Goal: Task Accomplishment & Management: Complete application form

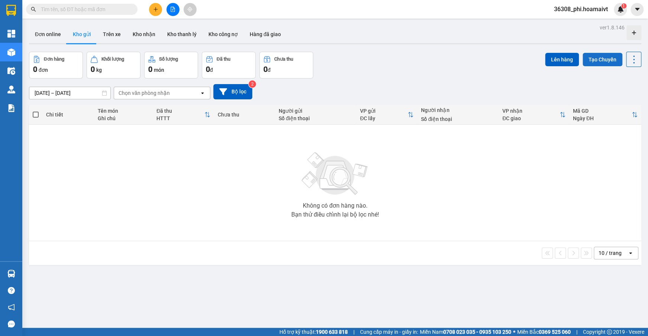
click at [593, 54] on button "Tạo Chuyến" at bounding box center [603, 59] width 40 height 13
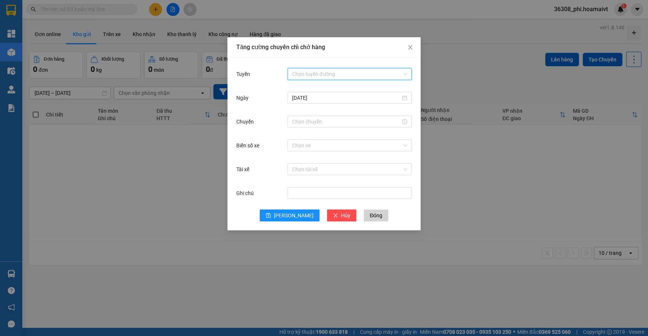
click at [315, 78] on input "Tuyến" at bounding box center [347, 73] width 110 height 11
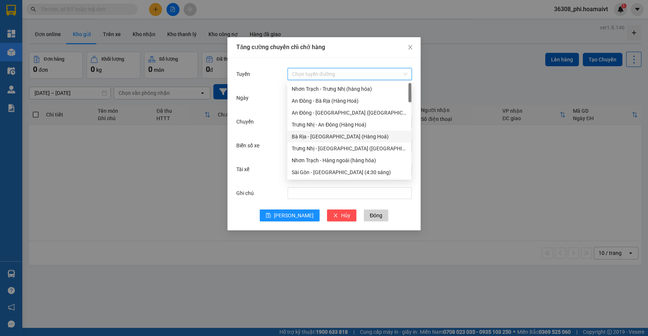
scroll to position [203, 0]
click at [327, 122] on div "Nhơn Trạch - [GEOGRAPHIC_DATA] ([GEOGRAPHIC_DATA])" at bounding box center [349, 124] width 115 height 8
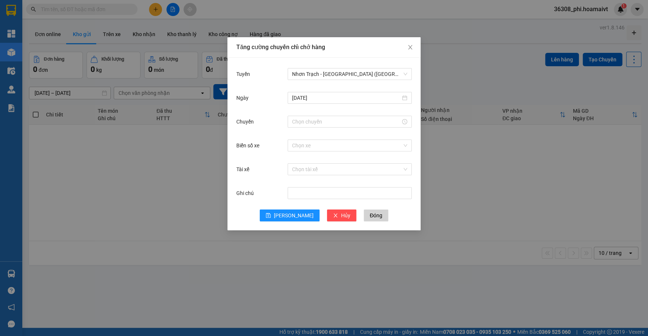
click at [302, 109] on div "[DATE]" at bounding box center [323, 102] width 175 height 24
click at [302, 117] on input "Chuyến" at bounding box center [346, 121] width 109 height 8
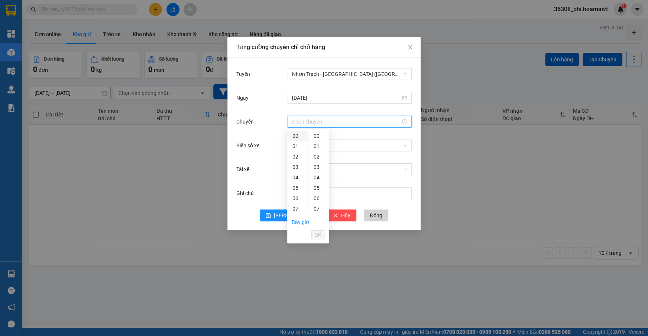
click at [298, 132] on div "00" at bounding box center [297, 135] width 21 height 10
type input "00:00"
click at [316, 134] on div "00" at bounding box center [318, 135] width 20 height 10
click at [322, 240] on li "OK" at bounding box center [317, 234] width 13 height 13
click at [320, 236] on span "OK" at bounding box center [317, 234] width 7 height 8
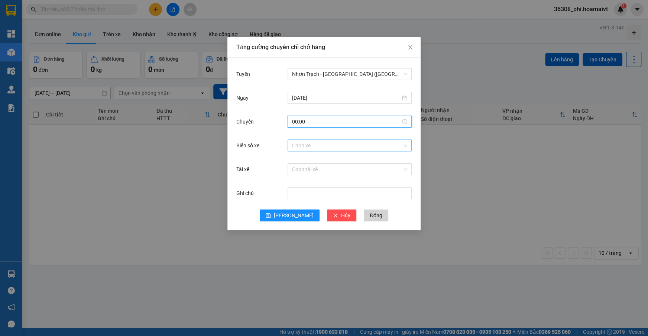
click at [304, 145] on input "Biển số xe" at bounding box center [347, 145] width 110 height 11
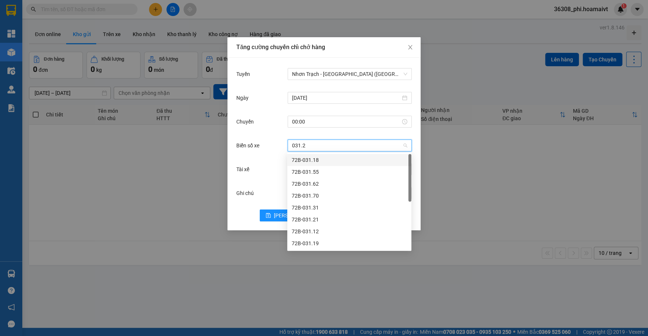
type input "031.21"
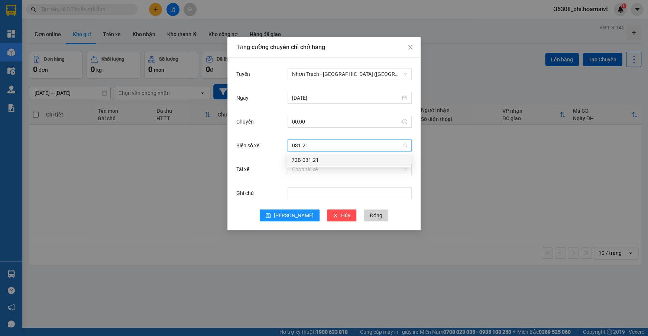
click at [306, 157] on div "72B-031.21" at bounding box center [349, 160] width 115 height 8
click at [289, 201] on div "Ghi chú" at bounding box center [323, 197] width 175 height 24
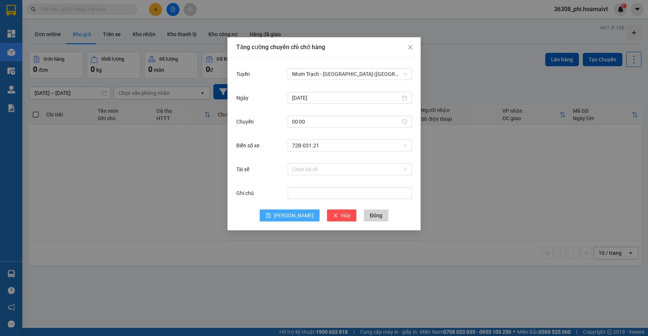
click at [288, 211] on button "[PERSON_NAME]" at bounding box center [290, 215] width 60 height 12
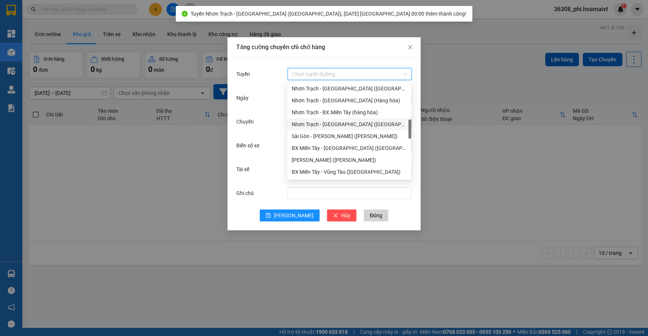
click at [326, 76] on input "Tuyến" at bounding box center [347, 73] width 110 height 11
click at [324, 123] on div "Nhơn Trạch - [GEOGRAPHIC_DATA] ([GEOGRAPHIC_DATA])" at bounding box center [349, 124] width 115 height 8
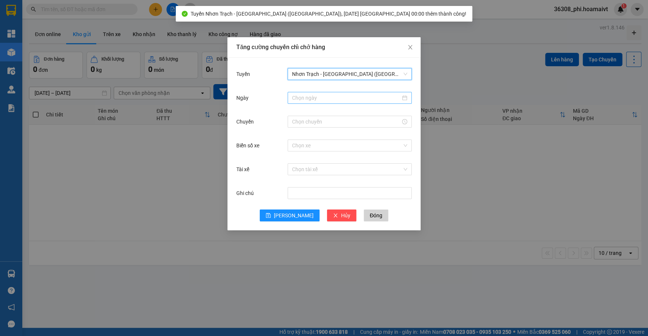
click at [301, 101] on input "Ngày" at bounding box center [346, 98] width 109 height 8
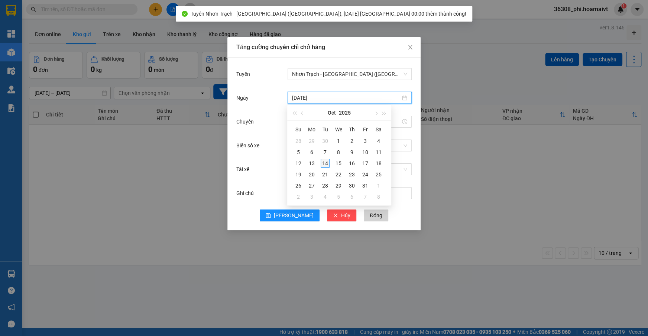
type input "[DATE]"
click at [325, 165] on div "14" at bounding box center [325, 163] width 9 height 9
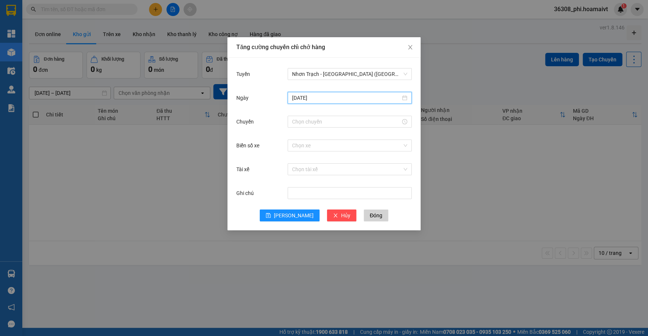
click at [300, 130] on div "Chuyến" at bounding box center [323, 126] width 175 height 24
click at [297, 119] on input "Chuyến" at bounding box center [346, 121] width 109 height 8
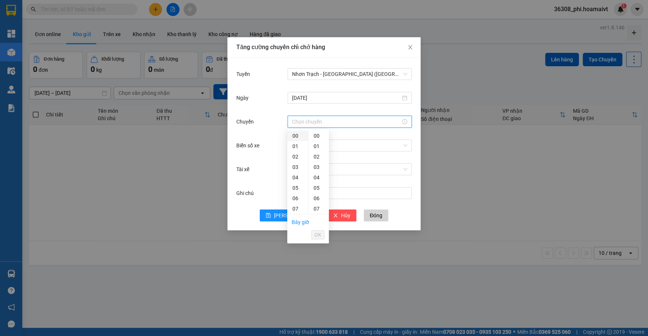
click at [294, 140] on div "00" at bounding box center [297, 135] width 21 height 10
click at [314, 145] on div "01" at bounding box center [318, 146] width 20 height 10
type input "00:01"
drag, startPoint x: 322, startPoint y: 236, endPoint x: 321, endPoint y: 233, distance: 3.8
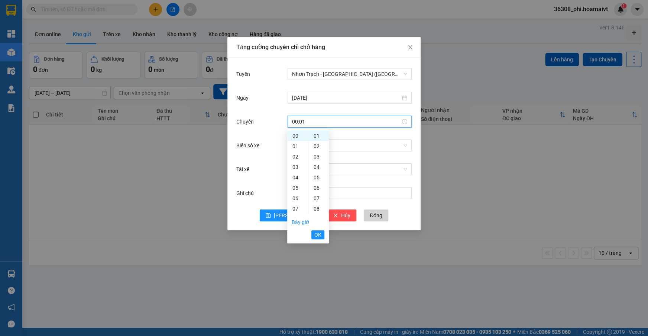
click at [323, 236] on button "OK" at bounding box center [317, 234] width 13 height 9
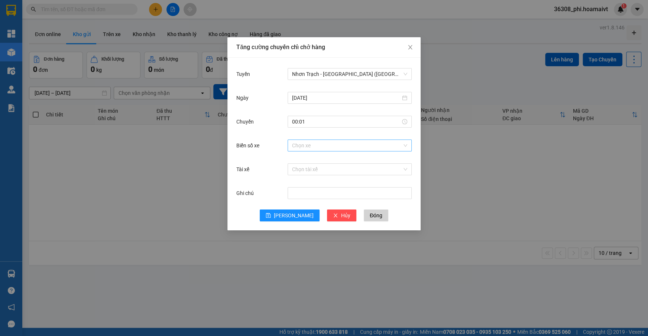
drag, startPoint x: 307, startPoint y: 152, endPoint x: 307, endPoint y: 147, distance: 5.2
click at [307, 148] on div "Chọn xe" at bounding box center [350, 145] width 124 height 15
click at [307, 147] on input "Biển số xe" at bounding box center [347, 145] width 110 height 11
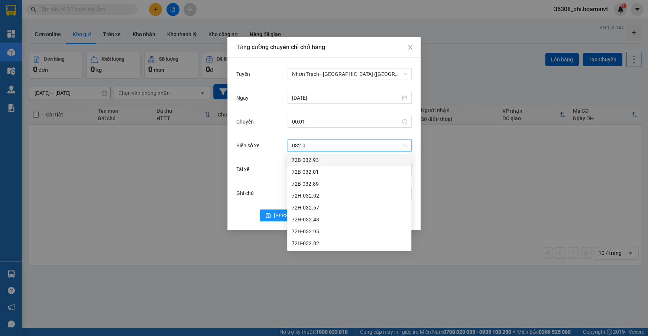
type input "032.01"
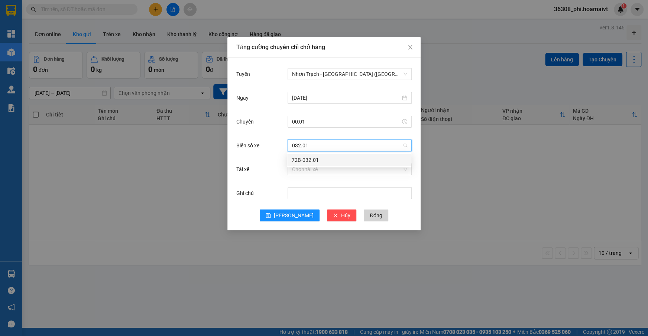
click at [306, 159] on div "72B-032.01" at bounding box center [349, 160] width 115 height 8
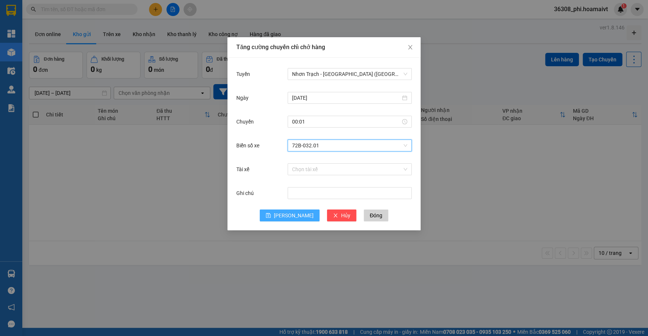
click at [286, 212] on button "[PERSON_NAME]" at bounding box center [290, 215] width 60 height 12
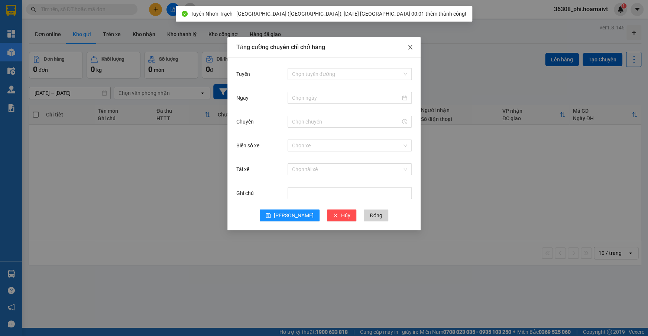
click at [413, 48] on span "Close" at bounding box center [410, 47] width 21 height 21
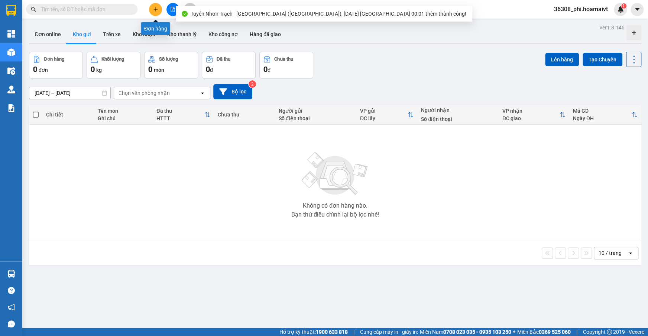
click at [153, 9] on icon "plus" at bounding box center [155, 9] width 5 height 5
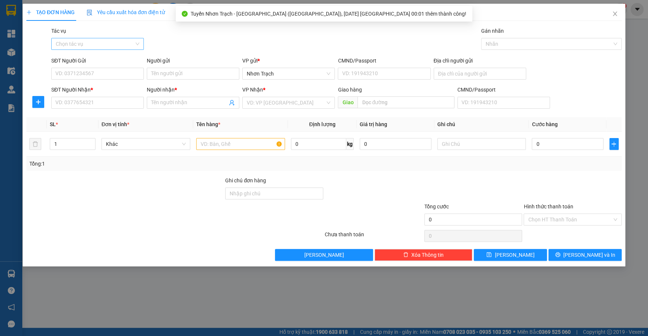
click at [85, 44] on input "Tác vụ" at bounding box center [95, 43] width 78 height 11
click at [85, 54] on div "Nhập hàng lên xe" at bounding box center [97, 59] width 93 height 12
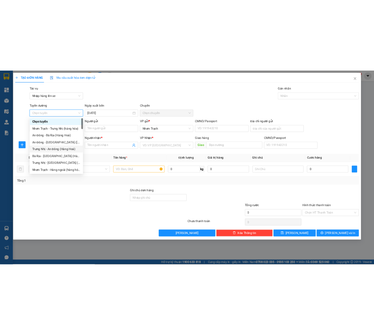
scroll to position [236, 0]
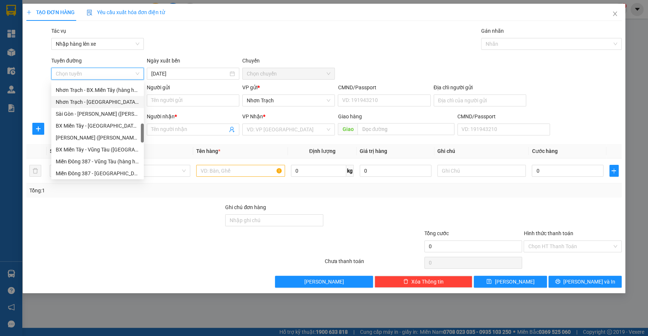
click at [99, 101] on div "Nhơn Trạch - [GEOGRAPHIC_DATA] ([GEOGRAPHIC_DATA])" at bounding box center [98, 102] width 84 height 8
type input "[DATE]"
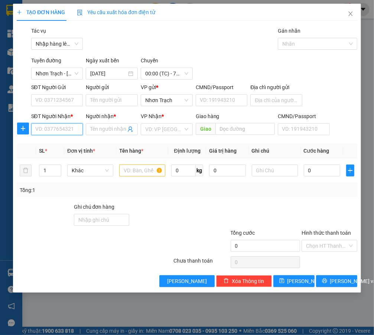
click at [57, 126] on input "SĐT Người Nhận *" at bounding box center [57, 129] width 52 height 12
type input "0939050272"
type input "PHONG"
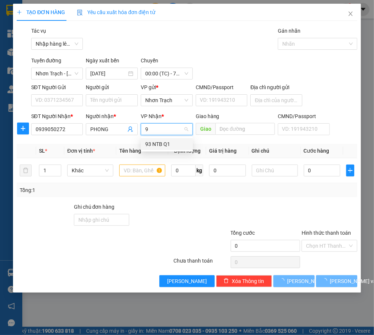
type input "93"
click at [180, 138] on div "93 NTB Q1" at bounding box center [167, 144] width 52 height 12
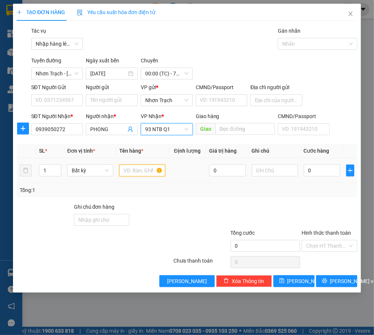
click at [139, 169] on input "text" at bounding box center [142, 171] width 46 height 12
type input "1 THÙNG"
click at [313, 170] on input "0" at bounding box center [322, 171] width 37 height 12
type input "4"
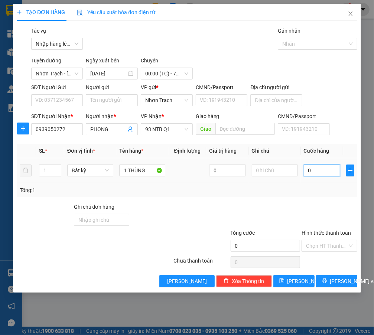
type input "4"
type input "40"
type input "400"
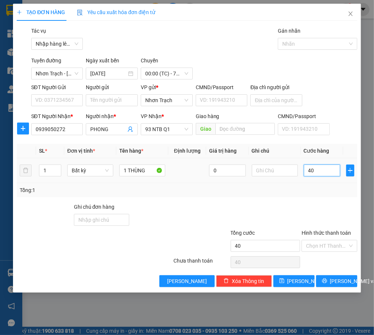
type input "400"
type input "4.000"
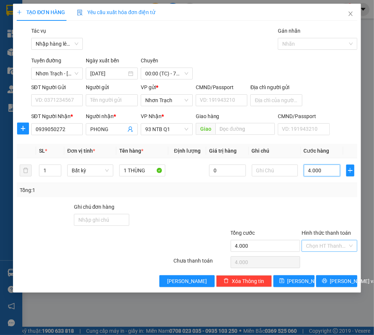
type input "40.000"
click at [323, 247] on input "Hình thức thanh toán" at bounding box center [326, 245] width 41 height 11
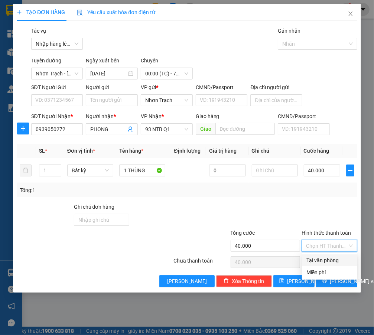
click at [319, 264] on div "Tại văn phòng" at bounding box center [330, 260] width 46 height 8
type input "0"
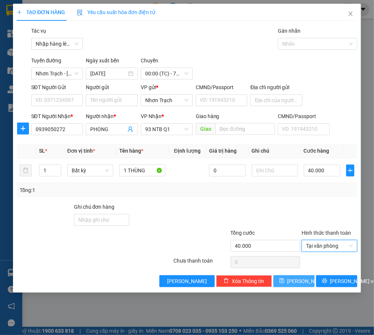
click at [295, 280] on span "[PERSON_NAME]" at bounding box center [308, 281] width 40 height 8
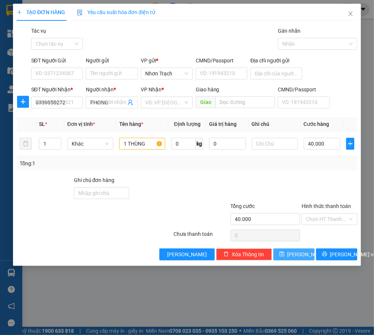
type input "0"
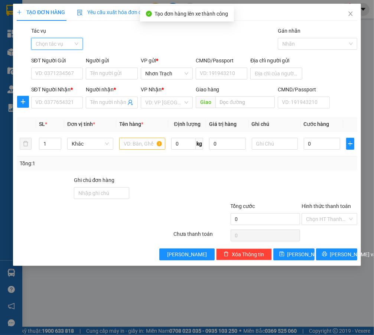
click at [46, 46] on input "Tác vụ" at bounding box center [55, 43] width 38 height 11
click at [52, 56] on div "Nhập hàng lên xe" at bounding box center [60, 59] width 49 height 8
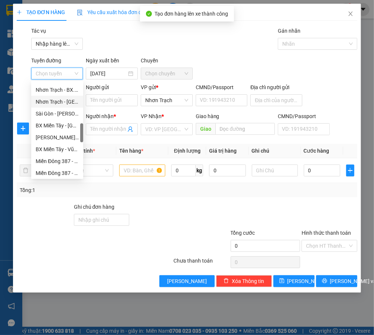
click at [68, 103] on div "Nhơn Trạch - [GEOGRAPHIC_DATA] ([GEOGRAPHIC_DATA])" at bounding box center [57, 102] width 43 height 8
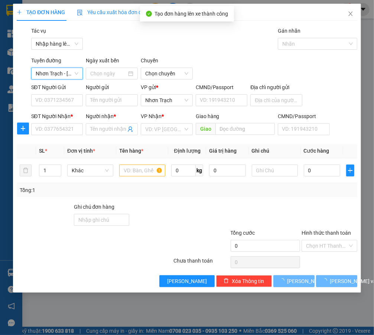
type input "[DATE]"
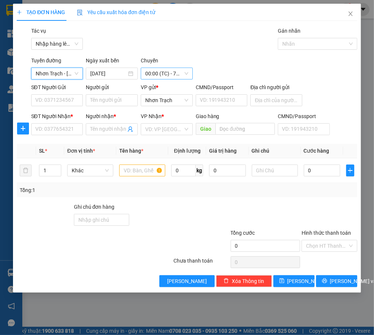
click at [156, 74] on span "00:00 (TC) - 72B-031.21" at bounding box center [166, 73] width 43 height 11
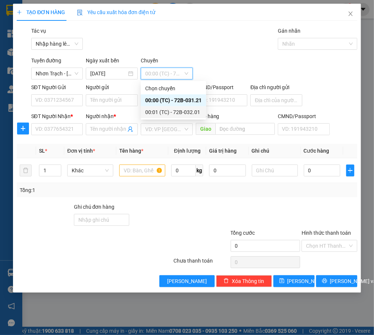
click at [160, 110] on div "00:01 (TC) - 72B-032.01" at bounding box center [173, 112] width 56 height 8
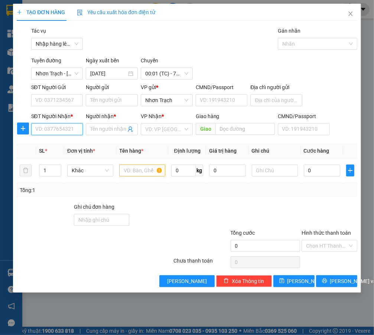
click at [57, 128] on input "SĐT Người Nhận *" at bounding box center [57, 129] width 52 height 12
type input "0906687188"
click at [57, 141] on div "0906687188 - Hùng" at bounding box center [59, 144] width 46 height 8
type input "Hùng"
type input "0906687188"
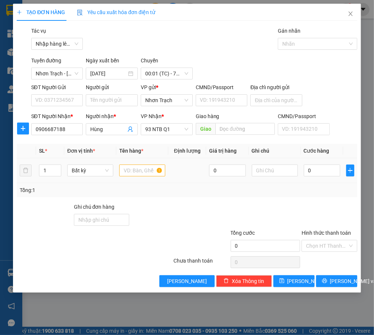
click at [145, 178] on div at bounding box center [142, 170] width 46 height 15
click at [142, 172] on input "text" at bounding box center [142, 171] width 46 height 12
type input "1 THÙNG"
click at [314, 174] on input "0" at bounding box center [322, 171] width 37 height 12
type input "4"
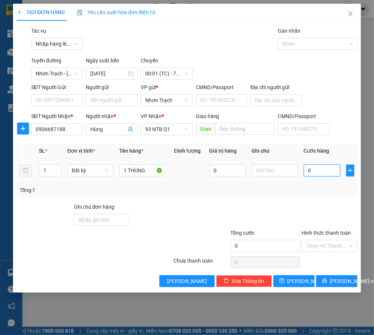
type input "4"
type input "40"
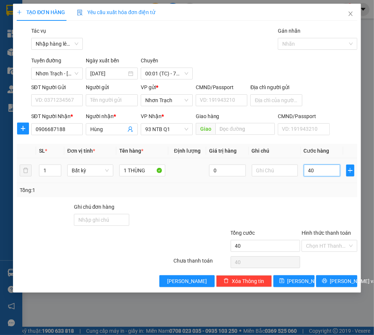
type input "400"
type input "4.000"
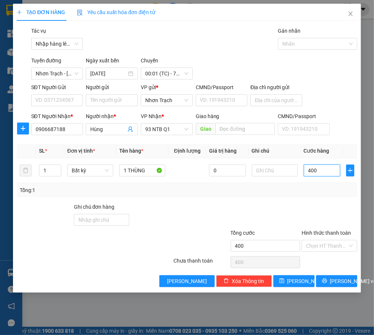
type input "4.000"
type input "40.000"
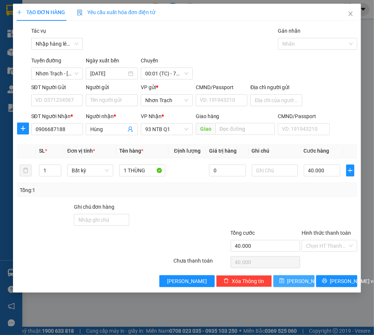
click at [298, 278] on span "[PERSON_NAME]" at bounding box center [308, 281] width 40 height 8
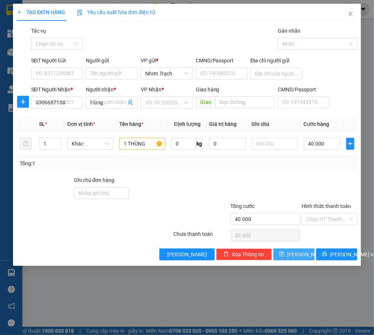
type input "0"
click at [352, 12] on icon "close" at bounding box center [351, 14] width 4 height 4
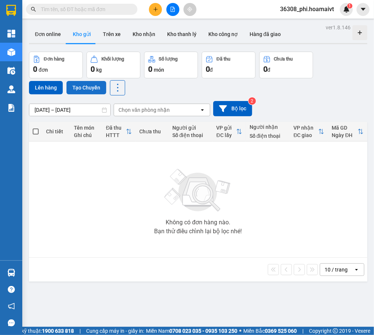
click at [83, 92] on button "Tạo Chuyến" at bounding box center [87, 87] width 40 height 13
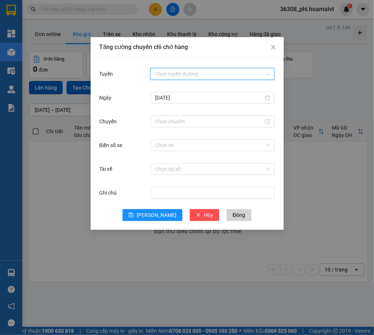
drag, startPoint x: 165, startPoint y: 77, endPoint x: 224, endPoint y: 134, distance: 82.0
click at [167, 78] on input "Tuyến" at bounding box center [210, 73] width 110 height 11
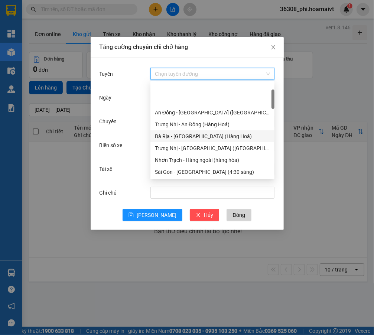
scroll to position [169, 0]
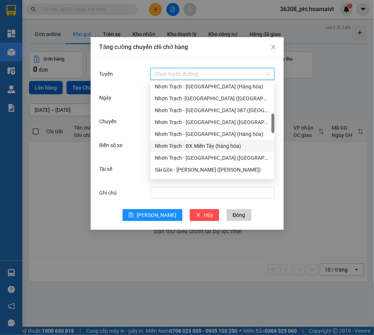
click at [187, 156] on div "Nhơn Trạch - [GEOGRAPHIC_DATA] ([GEOGRAPHIC_DATA])" at bounding box center [212, 158] width 115 height 8
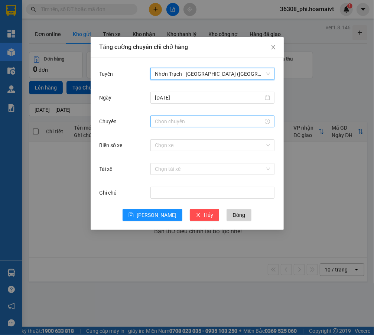
click at [159, 123] on input "Chuyến" at bounding box center [209, 121] width 109 height 8
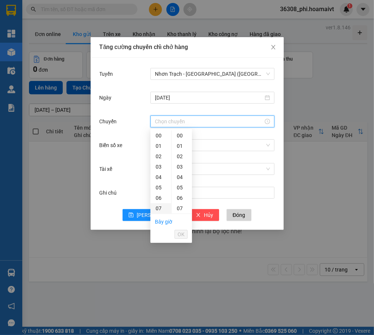
click at [158, 208] on div "07" at bounding box center [161, 208] width 21 height 10
type input "07:00"
click at [180, 235] on span "OK" at bounding box center [181, 234] width 7 height 8
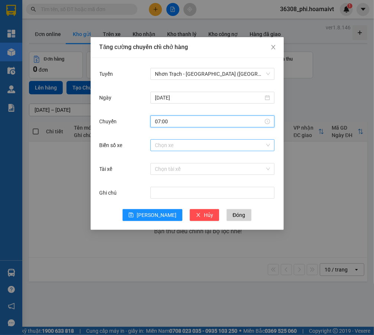
click at [193, 147] on input "Biển số xe" at bounding box center [210, 145] width 110 height 11
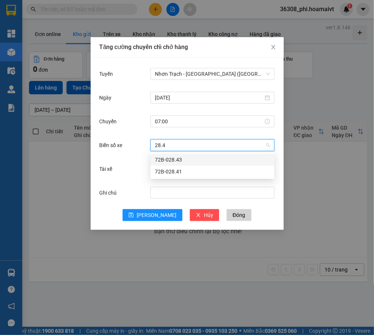
type input "28.41"
click at [172, 159] on div "72B-028.41" at bounding box center [212, 160] width 115 height 8
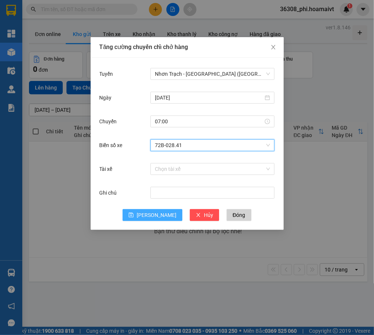
click at [155, 214] on span "[PERSON_NAME]" at bounding box center [157, 215] width 40 height 8
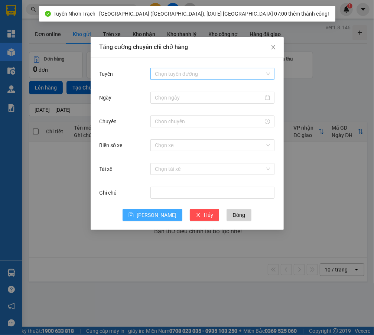
click at [175, 79] on div "Chọn tuyến đường" at bounding box center [213, 74] width 124 height 12
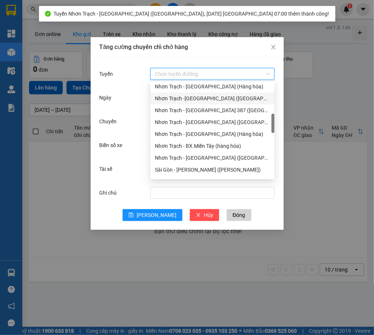
click at [185, 96] on div "Nhơn Trạch -[GEOGRAPHIC_DATA] ([GEOGRAPHIC_DATA])" at bounding box center [212, 98] width 115 height 8
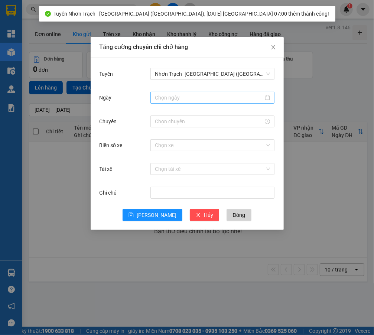
click at [167, 93] on div at bounding box center [213, 98] width 124 height 12
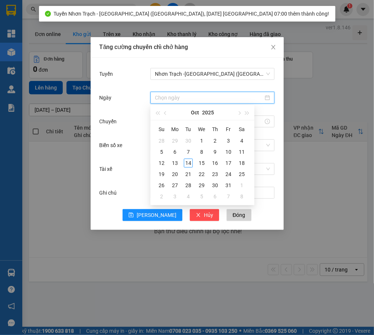
click at [167, 96] on input "Ngày" at bounding box center [209, 98] width 109 height 8
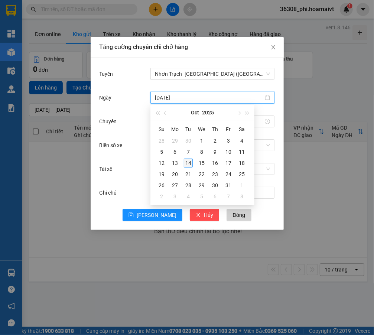
type input "[DATE]"
click at [190, 167] on div "14" at bounding box center [188, 163] width 9 height 9
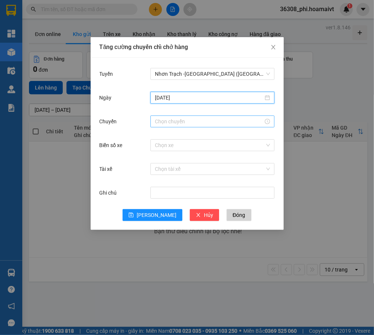
click at [169, 123] on input "Chuyến" at bounding box center [209, 121] width 109 height 8
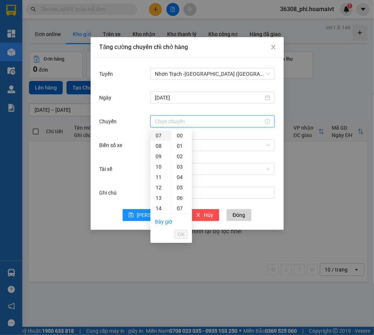
click at [158, 138] on div "07" at bounding box center [161, 135] width 21 height 10
type input "07:00"
drag, startPoint x: 178, startPoint y: 137, endPoint x: 179, endPoint y: 161, distance: 23.8
click at [178, 136] on div "00" at bounding box center [182, 135] width 20 height 10
click at [182, 232] on span "OK" at bounding box center [181, 234] width 7 height 8
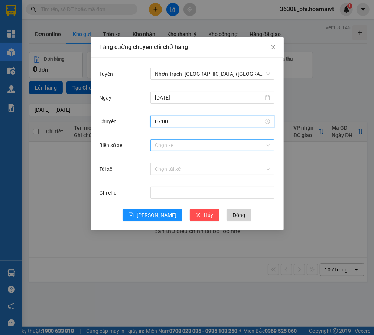
click at [188, 143] on input "Biển số xe" at bounding box center [210, 145] width 110 height 11
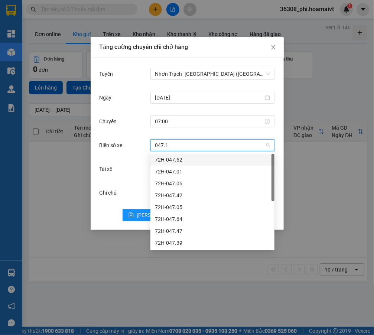
type input "047.12"
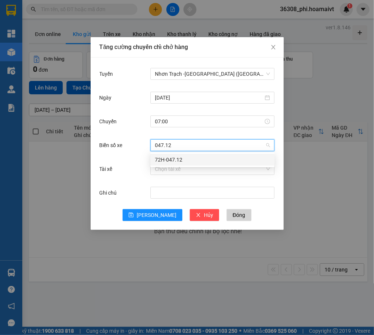
click at [172, 165] on div "72H-047.12" at bounding box center [213, 160] width 124 height 12
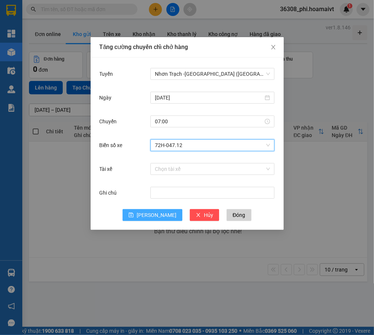
click at [152, 215] on span "[PERSON_NAME]" at bounding box center [157, 215] width 40 height 8
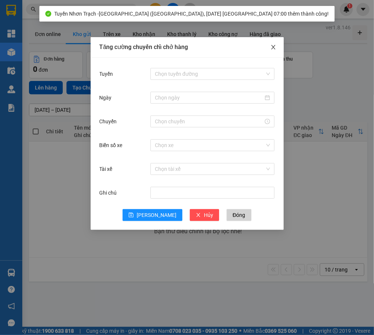
click at [276, 48] on span "Close" at bounding box center [273, 47] width 21 height 21
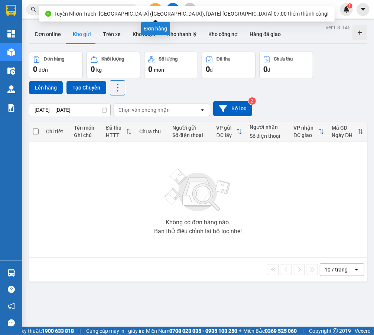
click at [153, 4] on button at bounding box center [155, 9] width 13 height 13
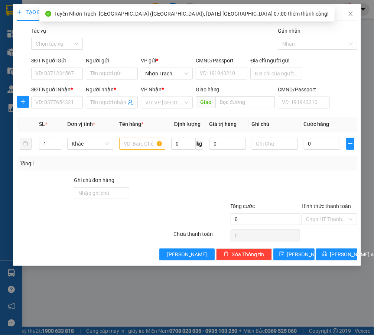
click at [55, 51] on div "Tác vụ Chọn tác vụ" at bounding box center [57, 40] width 52 height 26
click at [56, 46] on input "Tác vụ" at bounding box center [55, 43] width 38 height 11
click at [54, 54] on div "Nhập hàng lên xe" at bounding box center [60, 59] width 58 height 12
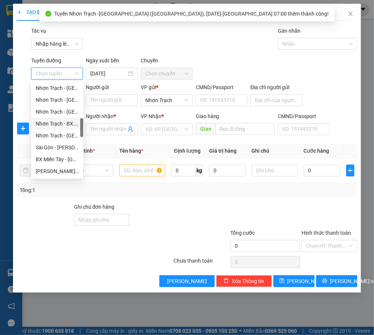
scroll to position [203, 0]
click at [62, 133] on div "Nhơn Trạch - [GEOGRAPHIC_DATA] ([GEOGRAPHIC_DATA])" at bounding box center [57, 136] width 43 height 8
type input "[DATE]"
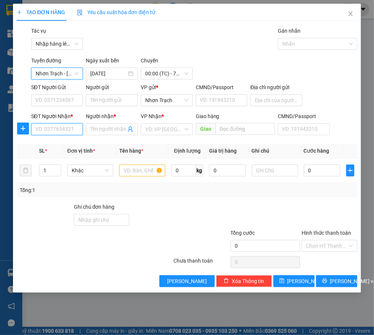
click at [61, 133] on input "SĐT Người Nhận *" at bounding box center [57, 129] width 52 height 12
click at [147, 72] on div "[GEOGRAPHIC_DATA] - [GEOGRAPHIC_DATA] ([GEOGRAPHIC_DATA]) Ngày xuất bến [DATE] …" at bounding box center [194, 67] width 329 height 23
click at [147, 72] on span "00:00 (TC) - 72B-031.21" at bounding box center [166, 73] width 43 height 11
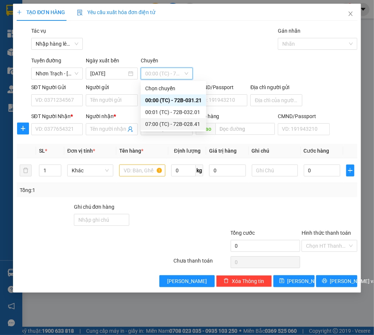
click at [160, 124] on div "07:00 (TC) - 72B-028.41" at bounding box center [173, 124] width 56 height 8
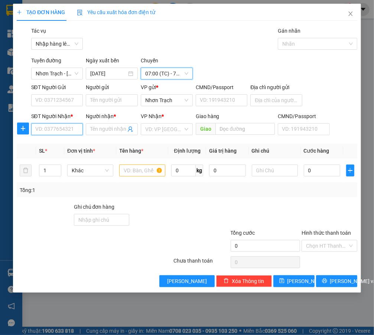
click at [52, 134] on input "SĐT Người Nhận *" at bounding box center [57, 129] width 52 height 12
type input "0975329199"
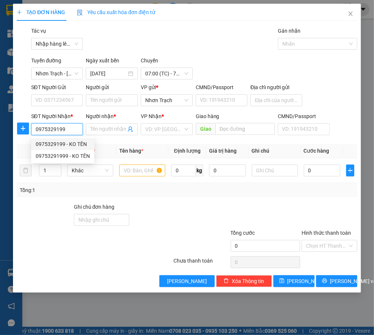
click at [74, 145] on div "0975329199 - KO TÊN" at bounding box center [63, 144] width 54 height 8
type input "KO TÊN"
type input "0975329199"
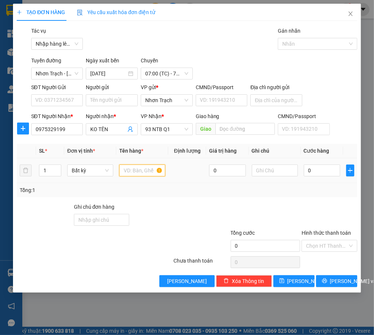
click at [126, 176] on input "text" at bounding box center [142, 171] width 46 height 12
type input "2 PHONG BÌ"
drag, startPoint x: 52, startPoint y: 170, endPoint x: 40, endPoint y: 165, distance: 13.0
click at [12, 170] on div "TẠO ĐƠN HÀNG Yêu cầu xuất hóa đơn điện tử Transit Pickup Surcharge Ids Transit …" at bounding box center [187, 167] width 374 height 335
type input "2"
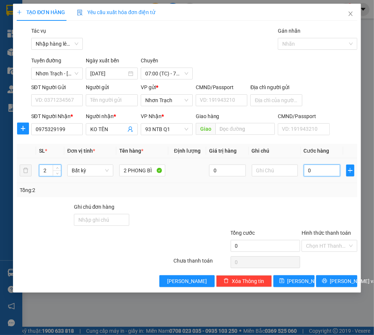
click at [319, 173] on input "0" at bounding box center [322, 171] width 37 height 12
type input "60"
type input "600"
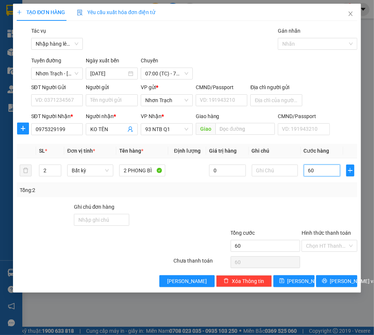
type input "600"
type input "6.000"
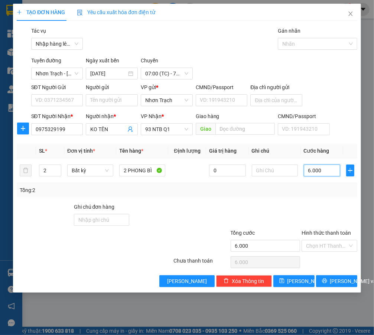
type input "60.000"
click at [345, 248] on input "Hình thức thanh toán" at bounding box center [326, 245] width 41 height 11
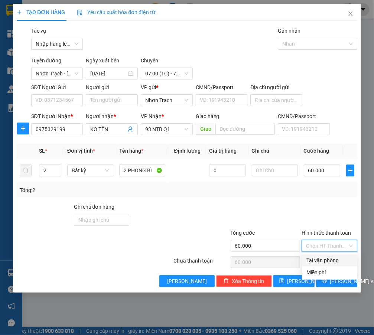
click at [331, 255] on div "Tại văn phòng" at bounding box center [329, 261] width 55 height 12
type input "0"
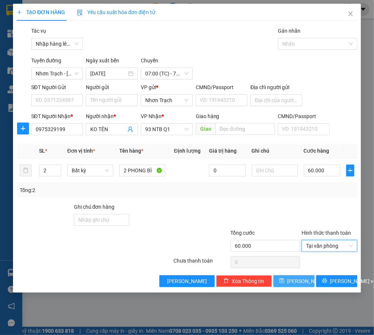
click at [279, 279] on button "[PERSON_NAME]" at bounding box center [294, 281] width 41 height 12
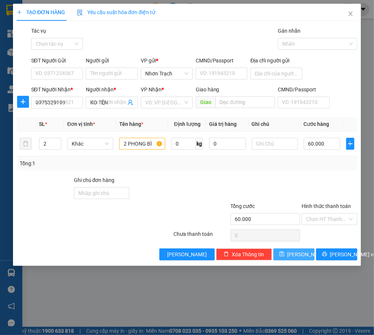
type input "1"
type input "0"
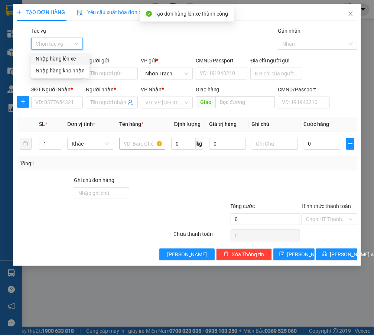
click at [71, 48] on input "Tác vụ" at bounding box center [55, 43] width 38 height 11
click at [63, 60] on div "Nhập hàng lên xe" at bounding box center [60, 59] width 49 height 8
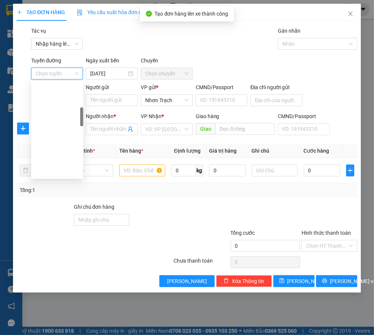
scroll to position [135, 0]
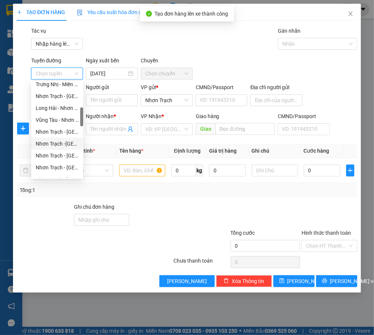
click at [58, 144] on div "Nhơn Trạch -[GEOGRAPHIC_DATA] ([GEOGRAPHIC_DATA])" at bounding box center [57, 144] width 43 height 8
type input "[DATE]"
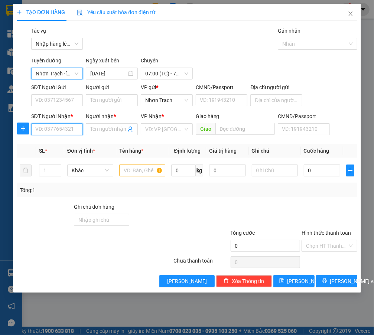
click at [48, 130] on input "SĐT Người Nhận *" at bounding box center [57, 129] width 52 height 12
type input "0949367831"
click at [60, 146] on div "0949367831 - TRANG" at bounding box center [61, 144] width 51 height 8
type input "TRANG"
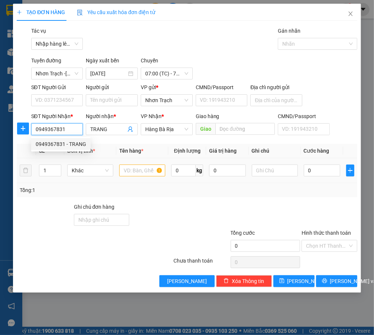
type input "0949367831"
click at [131, 167] on input "text" at bounding box center [142, 171] width 46 height 12
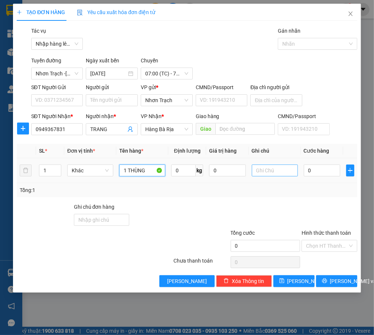
type input "1 THÙNG"
drag, startPoint x: 297, startPoint y: 168, endPoint x: 316, endPoint y: 171, distance: 19.1
click at [300, 168] on td at bounding box center [275, 170] width 52 height 25
click at [316, 171] on input "0" at bounding box center [322, 171] width 37 height 12
type input "4"
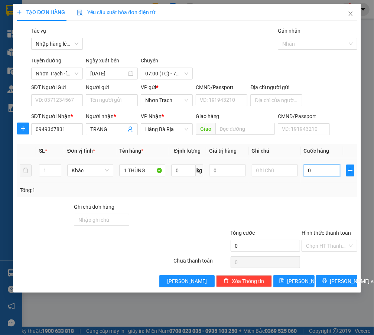
type input "4"
type input "40"
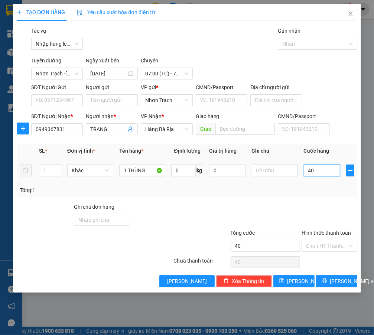
type input "400"
type input "4.000"
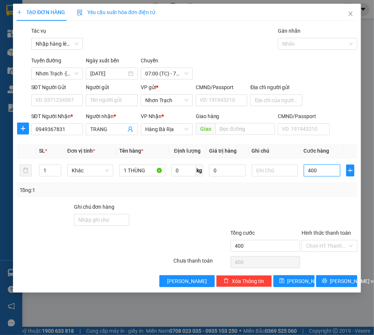
type input "4.000"
type input "40.000"
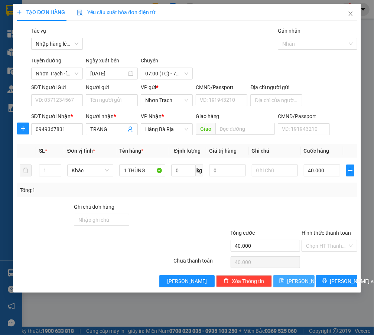
click at [300, 286] on button "[PERSON_NAME]" at bounding box center [294, 281] width 41 height 12
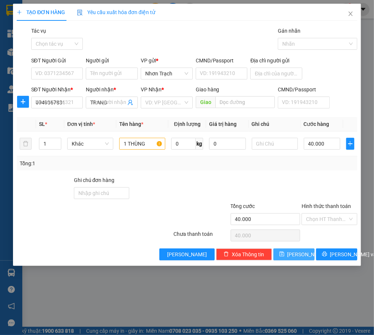
type input "0"
click at [352, 15] on icon "close" at bounding box center [351, 14] width 6 height 6
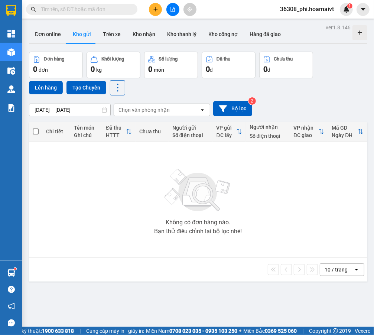
click at [99, 12] on input "text" at bounding box center [85, 9] width 88 height 8
paste input "Lh10250257"
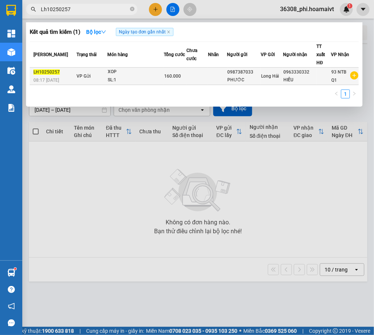
type input "Lh10250257"
click at [116, 77] on div "SL: 1" at bounding box center [136, 80] width 56 height 8
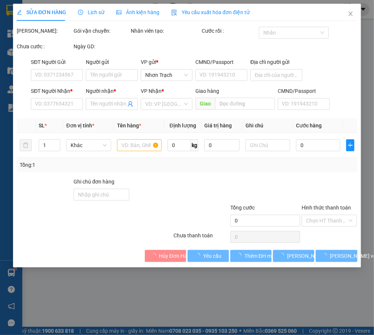
type input "0987387033"
type input "PHƯỚC"
type input "0963330332"
type input "HIẾU"
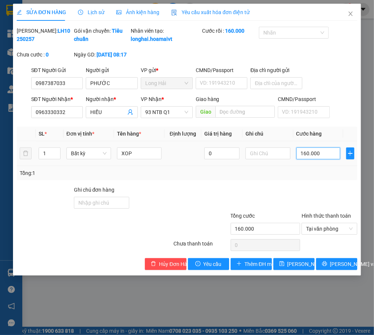
click at [324, 159] on input "160.000" at bounding box center [319, 154] width 44 height 12
type input "8"
type input "80"
type input "800"
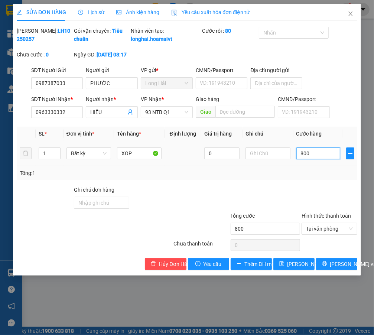
type input "8.000"
type input "80.000"
click at [297, 267] on button "[PERSON_NAME] thay đổi" at bounding box center [294, 264] width 41 height 12
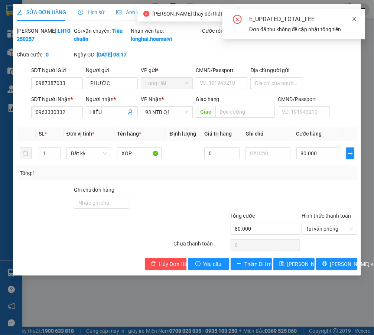
click at [353, 17] on icon "close" at bounding box center [354, 18] width 5 height 5
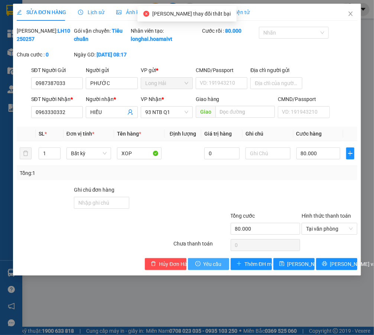
click at [211, 268] on span "Yêu cầu" at bounding box center [213, 264] width 18 height 8
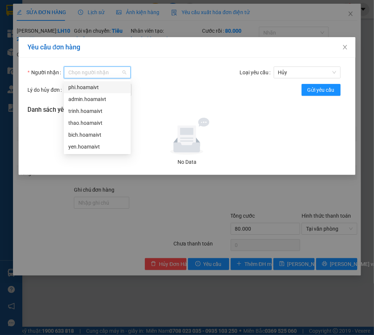
click at [81, 77] on input "Người nhận" at bounding box center [94, 72] width 53 height 11
click at [87, 89] on div "phi.hoamaivt" at bounding box center [97, 87] width 58 height 8
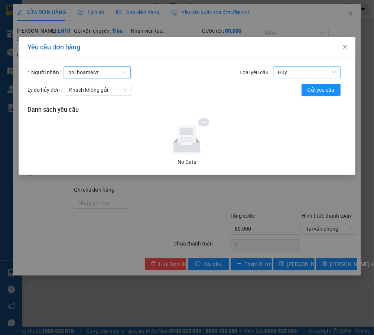
click at [294, 71] on span "Hủy" at bounding box center [307, 72] width 58 height 11
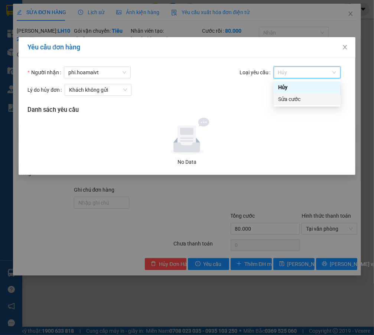
click at [282, 100] on div "Sửa cước" at bounding box center [307, 99] width 58 height 8
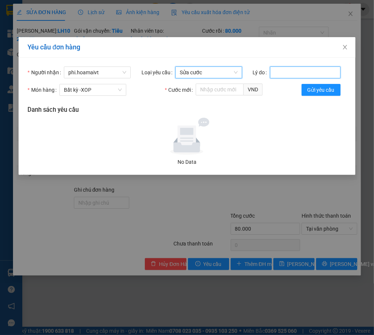
click at [279, 76] on input "Lý do" at bounding box center [305, 73] width 71 height 12
type input "nhập sai phí"
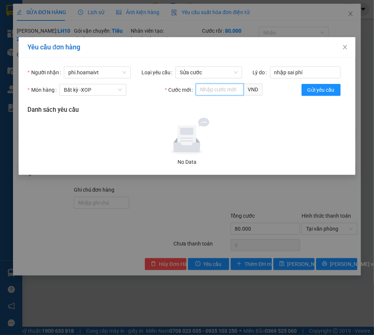
click at [211, 89] on input "Cước mới" at bounding box center [220, 90] width 48 height 12
type input "80000"
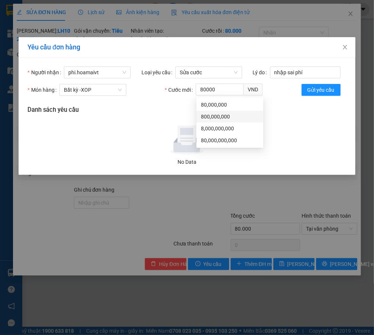
click at [291, 143] on div at bounding box center [186, 136] width 313 height 37
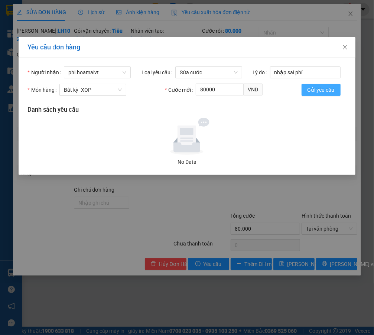
click at [315, 91] on span "Gửi yêu cầu" at bounding box center [321, 90] width 27 height 8
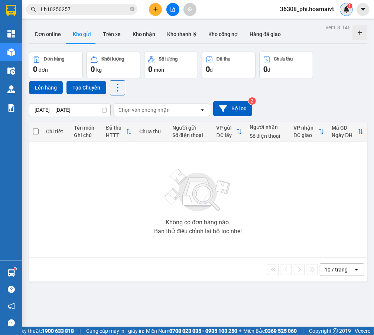
click at [342, 12] on div "1" at bounding box center [346, 9] width 13 height 13
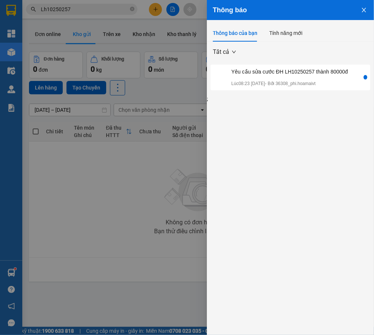
click at [285, 75] on div "Yêu cầu sửa cước ĐH LH10250257 thành 80000đ" at bounding box center [290, 72] width 117 height 8
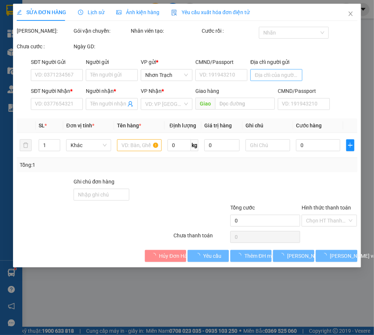
type input "0987387033"
type input "PHƯỚC"
type input "0963330332"
type input "HIẾU"
type input "160.000"
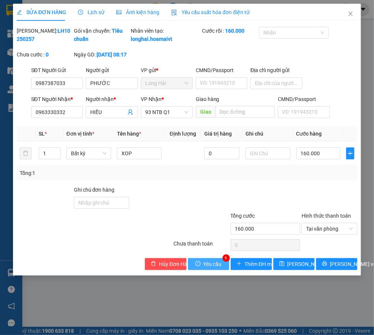
click at [209, 268] on span "Yêu cầu" at bounding box center [213, 264] width 18 height 8
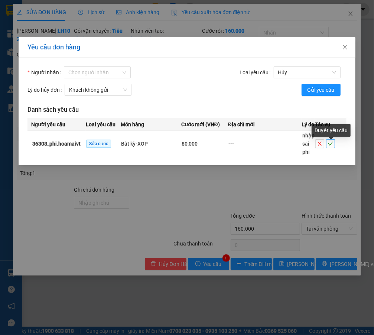
click at [329, 146] on icon "check" at bounding box center [331, 144] width 5 height 4
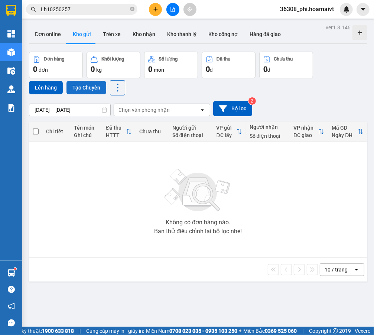
click at [76, 92] on button "Tạo Chuyến" at bounding box center [87, 87] width 40 height 13
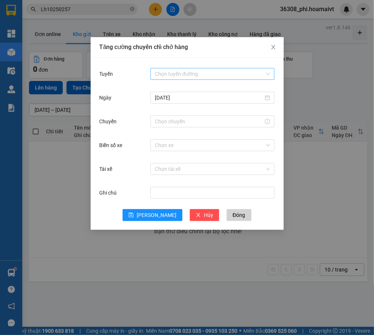
click at [191, 77] on input "Tuyến" at bounding box center [210, 73] width 110 height 11
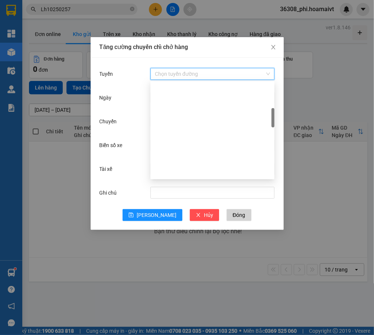
scroll to position [135, 0]
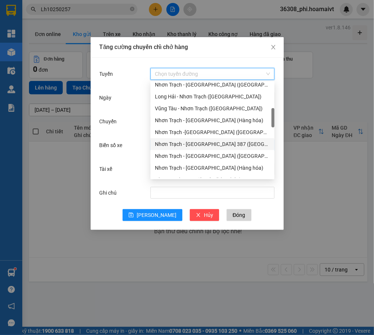
click at [228, 143] on div "Nhơn Trạch - [GEOGRAPHIC_DATA] 387 ([GEOGRAPHIC_DATA])" at bounding box center [212, 144] width 115 height 8
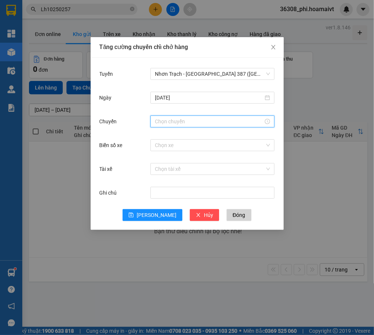
click at [184, 119] on input "Chuyến" at bounding box center [209, 121] width 109 height 8
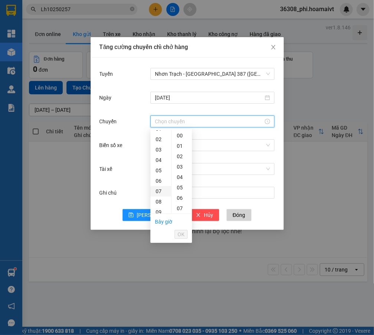
scroll to position [33, 0]
drag, startPoint x: 157, startPoint y: 180, endPoint x: 158, endPoint y: 185, distance: 5.6
click at [158, 185] on div "08" at bounding box center [161, 185] width 21 height 10
type input "08:00"
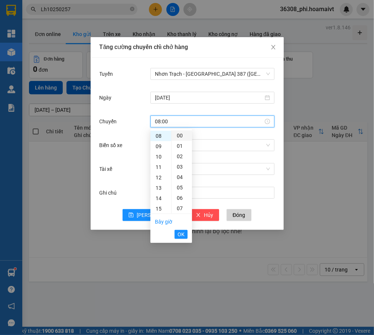
click at [179, 134] on div "00" at bounding box center [182, 135] width 20 height 10
click at [177, 235] on button "OK" at bounding box center [181, 234] width 13 height 9
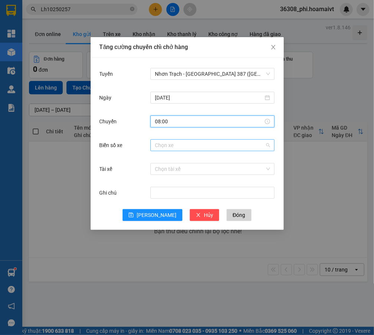
click at [188, 139] on div "Chọn xe" at bounding box center [213, 145] width 124 height 12
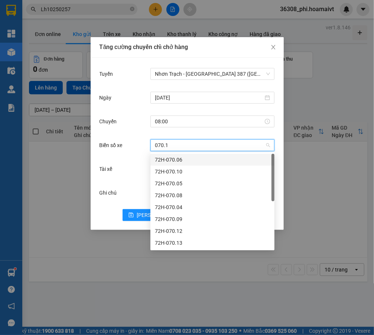
type input "070.15"
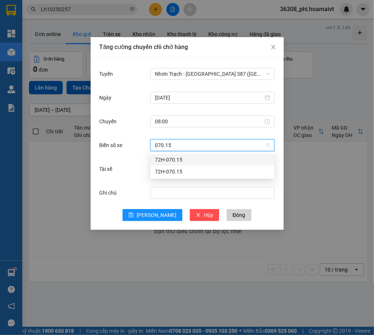
click at [178, 158] on div "72H-070.15" at bounding box center [212, 160] width 115 height 8
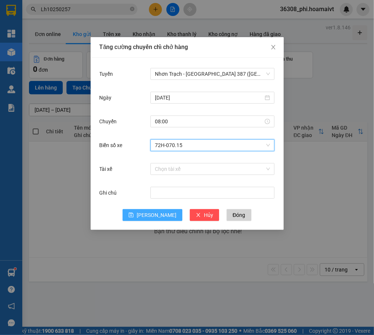
click at [134, 216] on icon "save" at bounding box center [131, 215] width 5 height 5
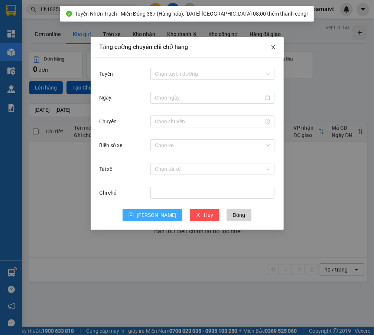
click at [269, 51] on span "Close" at bounding box center [273, 47] width 21 height 21
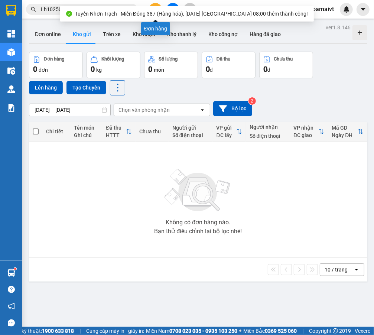
click at [154, 4] on button at bounding box center [155, 9] width 13 height 13
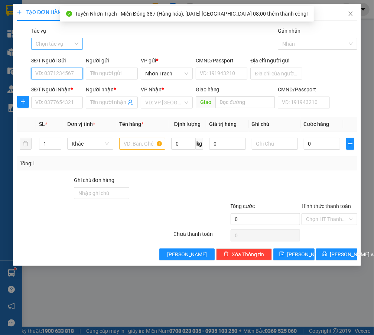
click at [74, 41] on div "Chọn tác vụ" at bounding box center [57, 44] width 52 height 12
click at [58, 55] on div "Nhập hàng lên xe" at bounding box center [60, 59] width 49 height 8
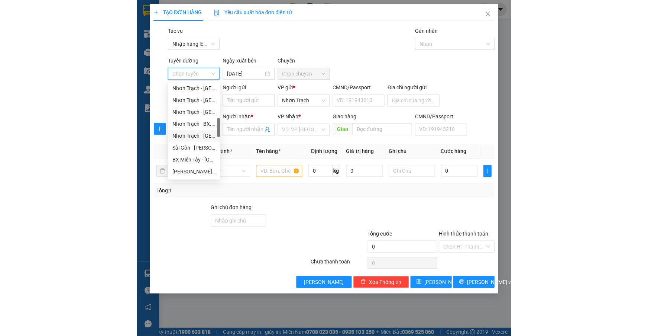
scroll to position [169, 0]
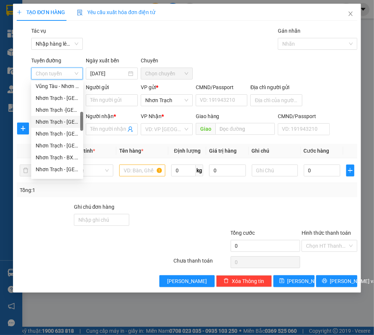
click at [63, 121] on div "Nhơn Trạch - [GEOGRAPHIC_DATA] 387 ([GEOGRAPHIC_DATA])" at bounding box center [57, 122] width 43 height 8
type input "[DATE]"
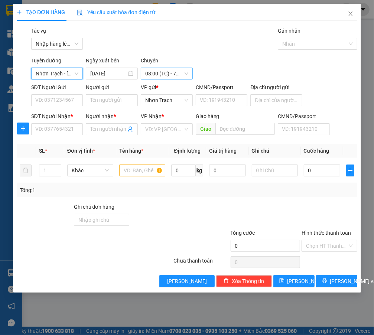
click at [159, 70] on span "08:00 (TC) - 72H-070.15" at bounding box center [166, 73] width 43 height 11
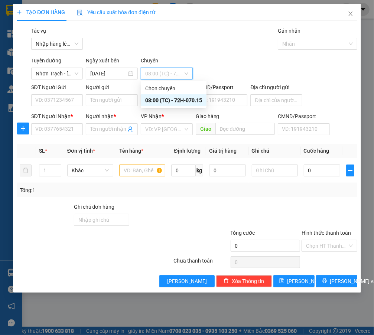
click at [160, 71] on span "08:00 (TC) - 72H-070.15" at bounding box center [166, 73] width 43 height 11
click at [50, 125] on input "SĐT Người Nhận *" at bounding box center [57, 129] width 52 height 12
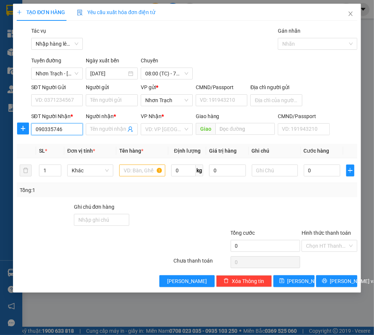
type input "0903357466"
click at [67, 140] on div "0903357466 - KO TÊN" at bounding box center [61, 144] width 51 height 8
type input "KO TÊN"
type input "0903357466"
click at [138, 171] on input "text" at bounding box center [142, 171] width 46 height 12
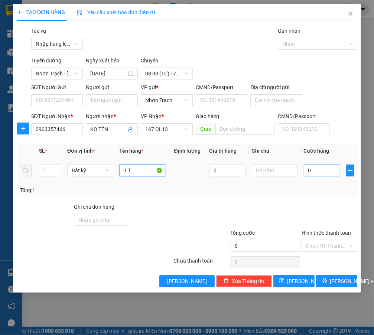
type input "1 T"
click at [326, 167] on input "0" at bounding box center [322, 171] width 37 height 12
type input "4"
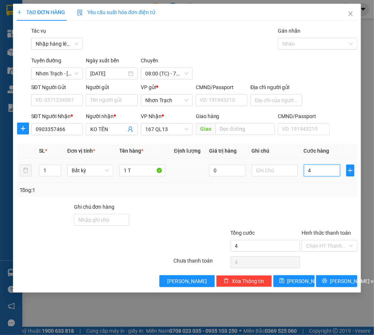
type input "40"
type input "4"
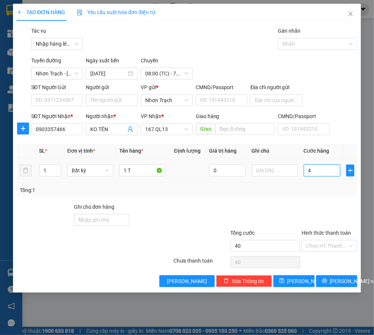
type input "4"
type input "0"
type input "05"
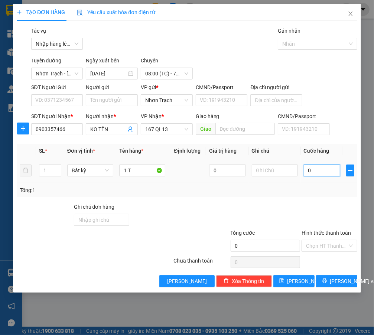
type input "5"
type input "050"
type input "50"
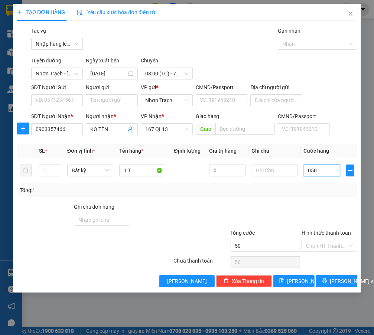
type input "0.500"
type input "500"
type input "05.000"
type input "5.000"
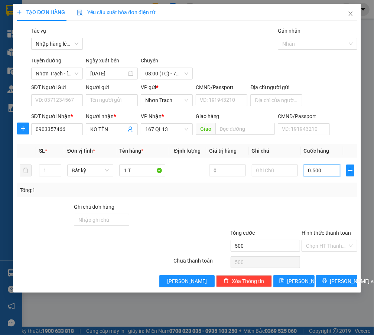
type input "5.000"
type input "050.000"
type input "50.000"
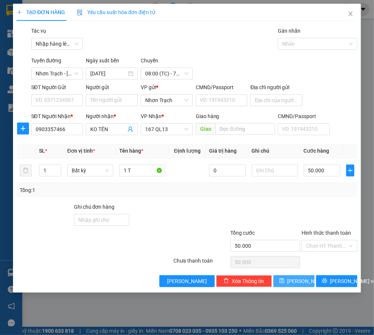
click at [294, 279] on span "[PERSON_NAME]" at bounding box center [308, 281] width 40 height 8
type input "0"
